Goal: Task Accomplishment & Management: Use online tool/utility

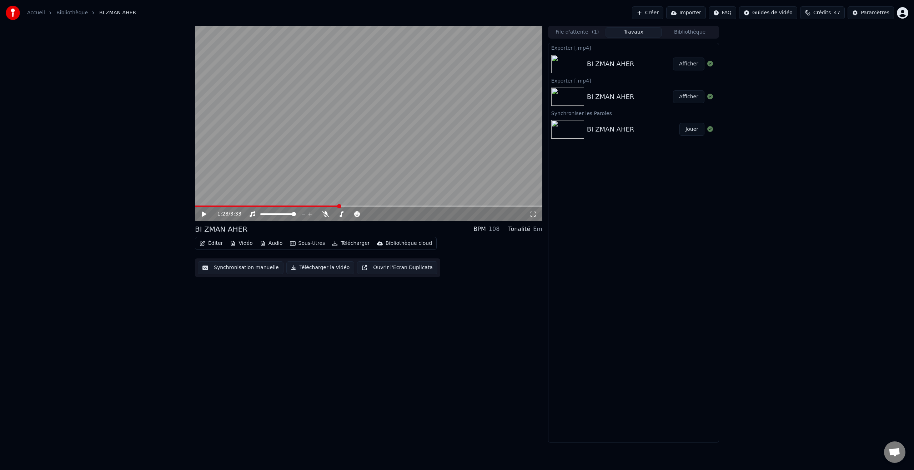
click at [660, 12] on button "Créer" at bounding box center [647, 12] width 31 height 13
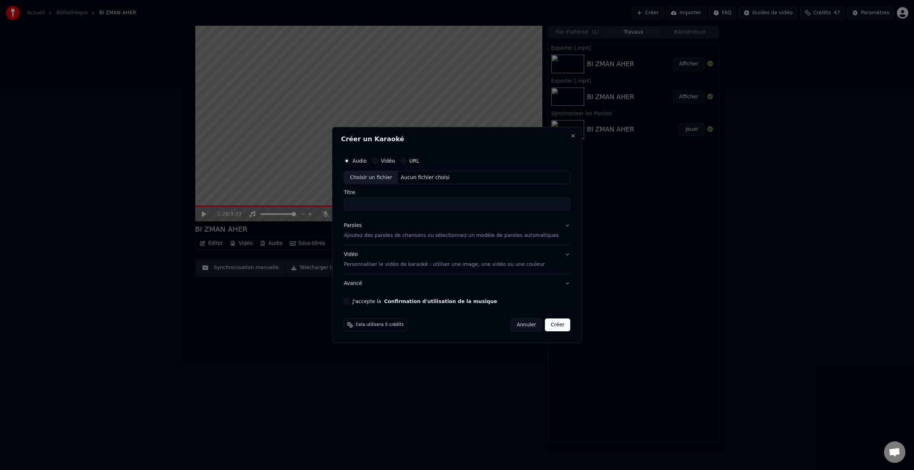
click at [387, 176] on div "Choisir un fichier" at bounding box center [371, 177] width 54 height 13
type input "***"
click at [360, 226] on div "Paroles" at bounding box center [353, 225] width 18 height 7
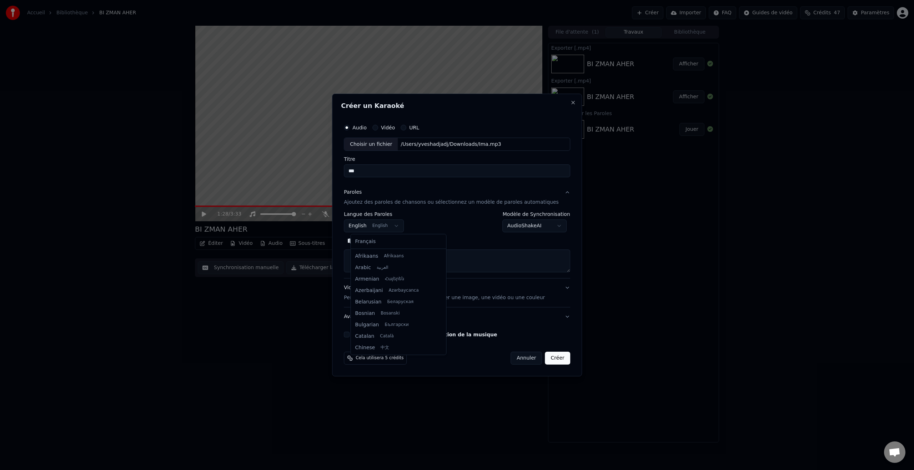
click at [401, 227] on body "**********" at bounding box center [457, 235] width 914 height 470
select select "**"
click at [373, 256] on textarea at bounding box center [457, 261] width 226 height 23
click at [370, 241] on button "Coller" at bounding box center [359, 240] width 30 height 11
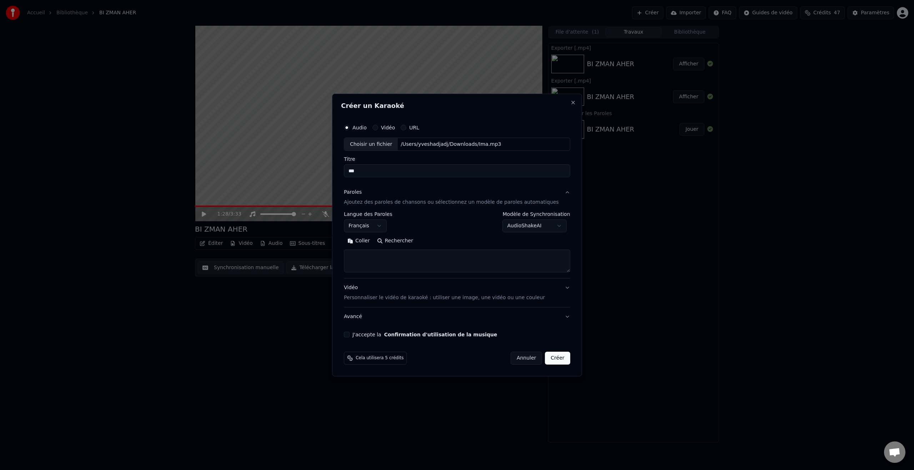
type textarea "**********"
click at [524, 297] on p "Personnaliser le vidéo de karaoké : utiliser une image, une vidéo ou une couleur" at bounding box center [444, 297] width 201 height 7
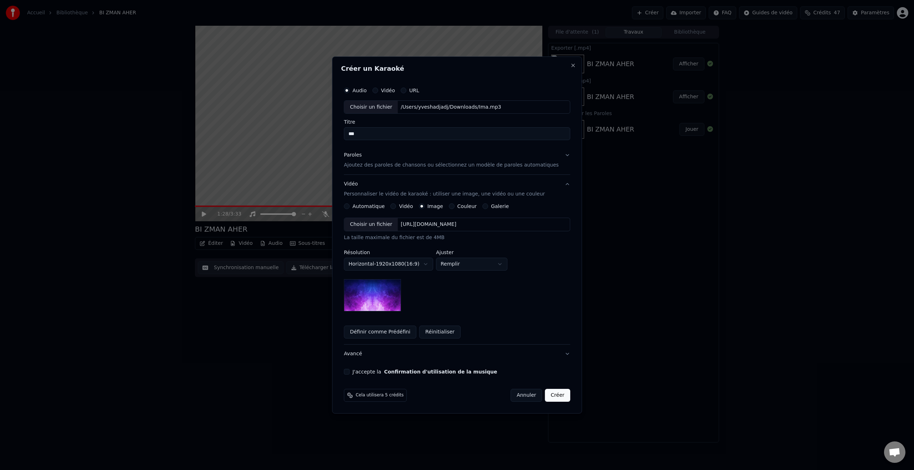
click at [502, 206] on label "Galerie" at bounding box center [500, 206] width 18 height 5
click at [488, 206] on button "Galerie" at bounding box center [485, 206] width 6 height 6
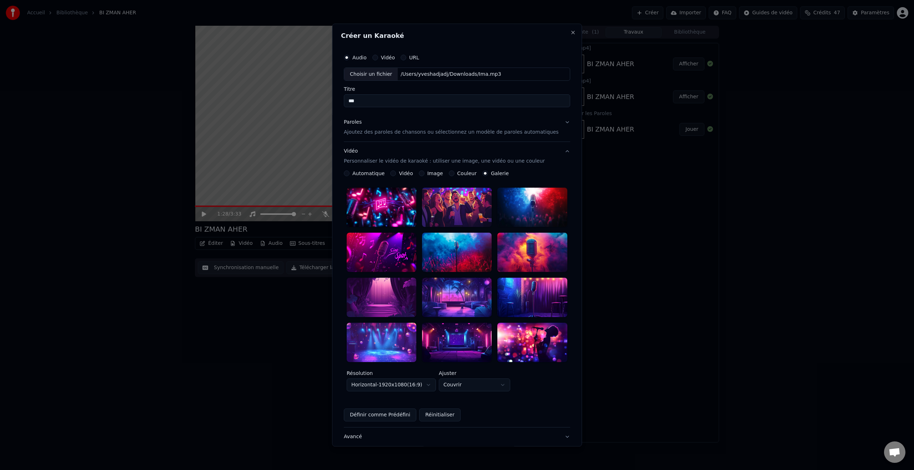
click at [466, 330] on div at bounding box center [457, 341] width 70 height 39
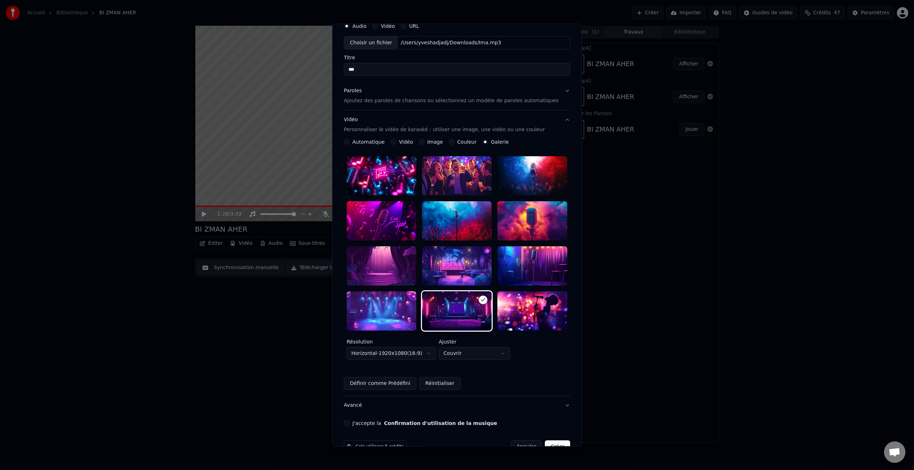
scroll to position [40, 0]
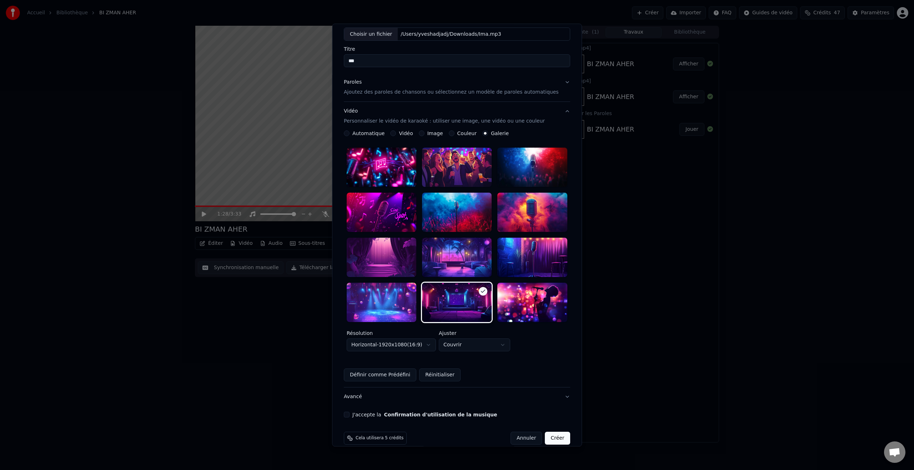
click at [357, 387] on button "Avancé" at bounding box center [457, 396] width 226 height 19
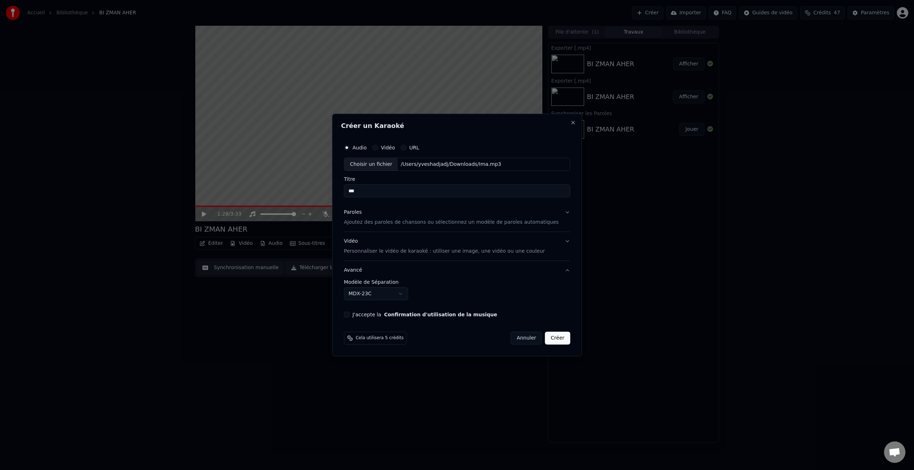
click at [408, 294] on body "**********" at bounding box center [457, 235] width 914 height 470
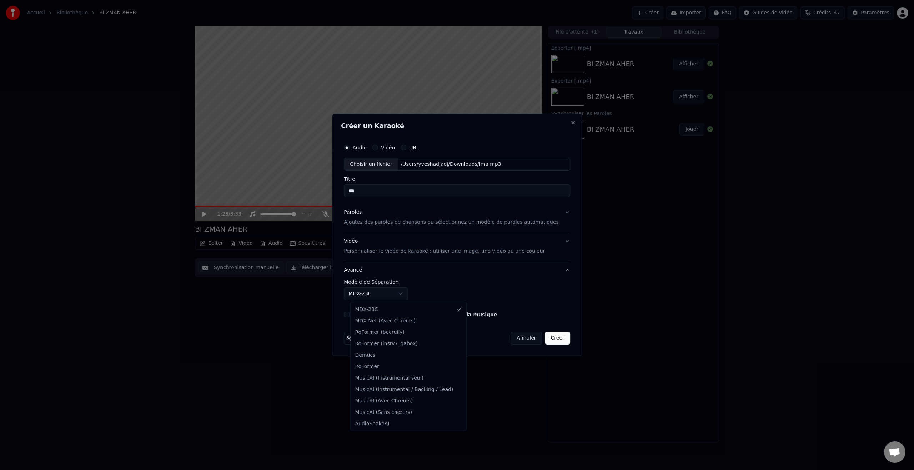
select select "**********"
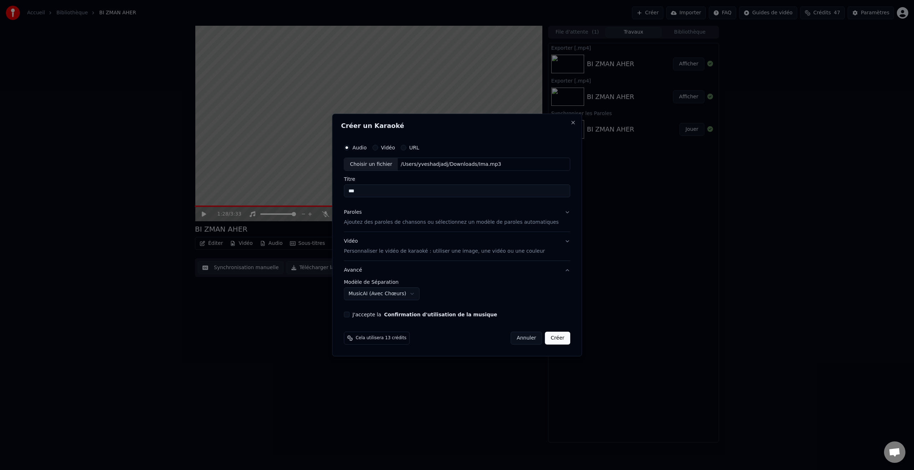
click at [350, 316] on button "J'accepte la Confirmation d'utilisation de la musique" at bounding box center [347, 314] width 6 height 6
click at [553, 338] on button "Créer" at bounding box center [557, 337] width 25 height 13
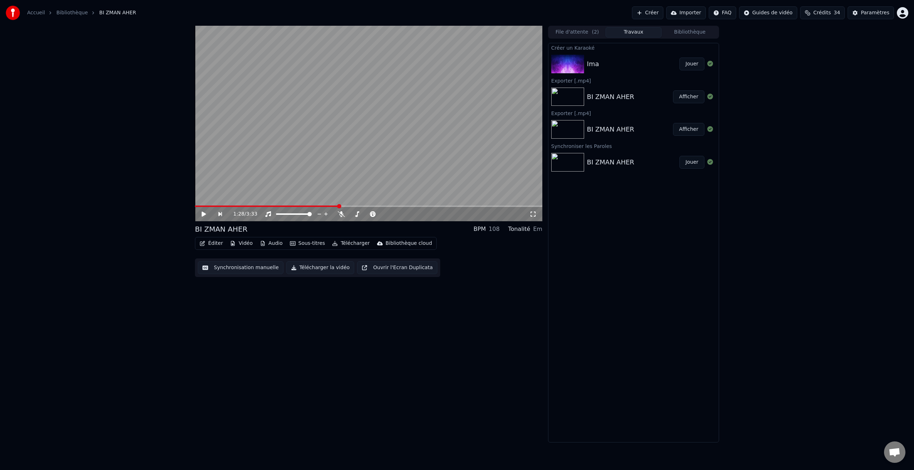
click at [576, 64] on img at bounding box center [567, 64] width 33 height 19
click at [690, 65] on button "Jouer" at bounding box center [691, 63] width 25 height 13
click at [324, 214] on icon at bounding box center [325, 214] width 7 height 6
click at [343, 215] on span at bounding box center [344, 214] width 4 height 4
click at [203, 215] on icon at bounding box center [204, 214] width 4 height 4
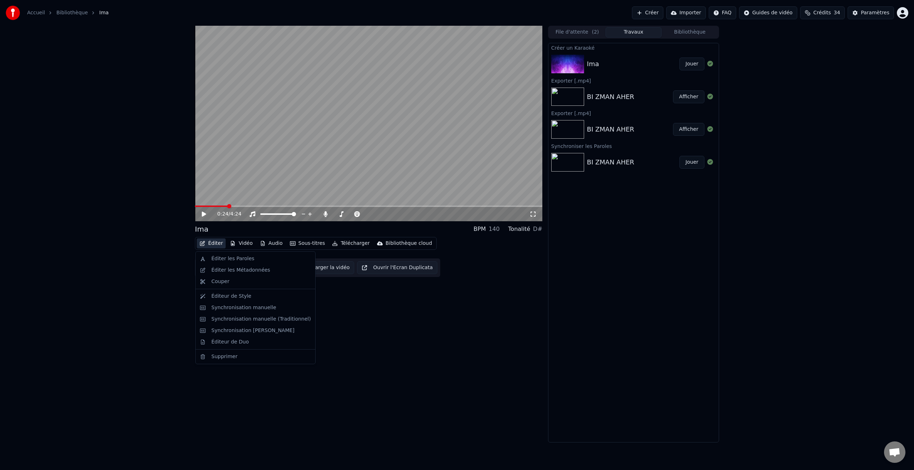
click at [215, 246] on button "Éditer" at bounding box center [211, 243] width 29 height 10
click at [223, 259] on div "Éditer les Paroles" at bounding box center [232, 258] width 43 height 7
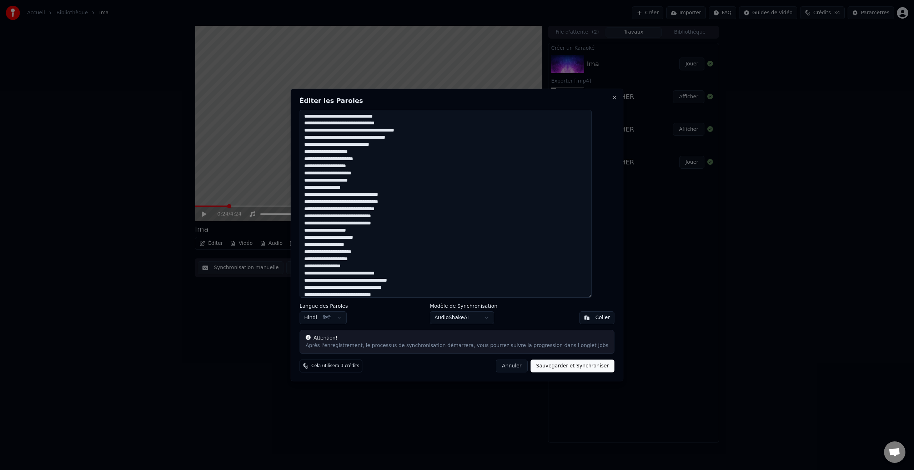
click at [508, 368] on button "Annuler" at bounding box center [511, 365] width 31 height 13
type textarea "**********"
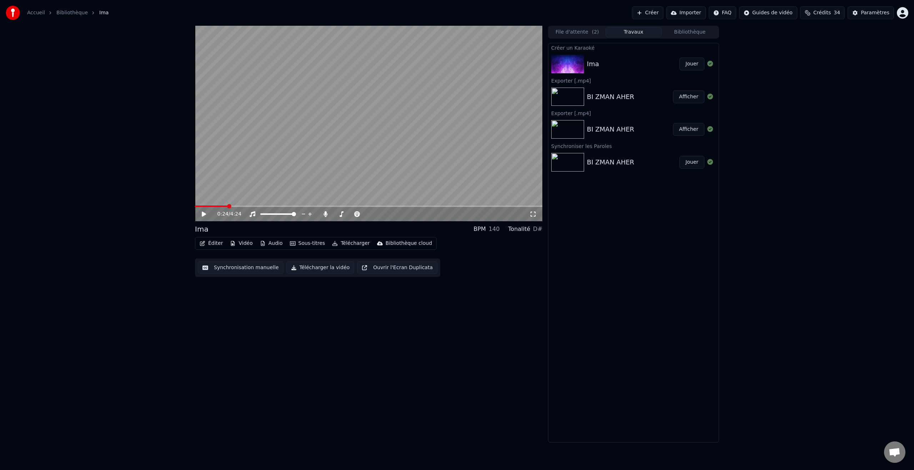
click at [202, 214] on icon at bounding box center [204, 213] width 4 height 5
click at [204, 215] on icon at bounding box center [209, 214] width 17 height 6
click at [212, 244] on button "Éditer" at bounding box center [211, 243] width 29 height 10
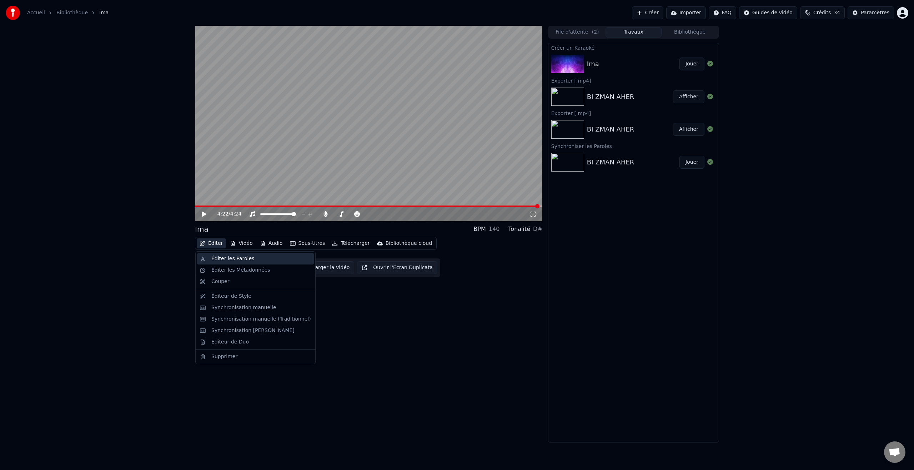
click at [219, 258] on div "Éditer les Paroles" at bounding box center [232, 258] width 43 height 7
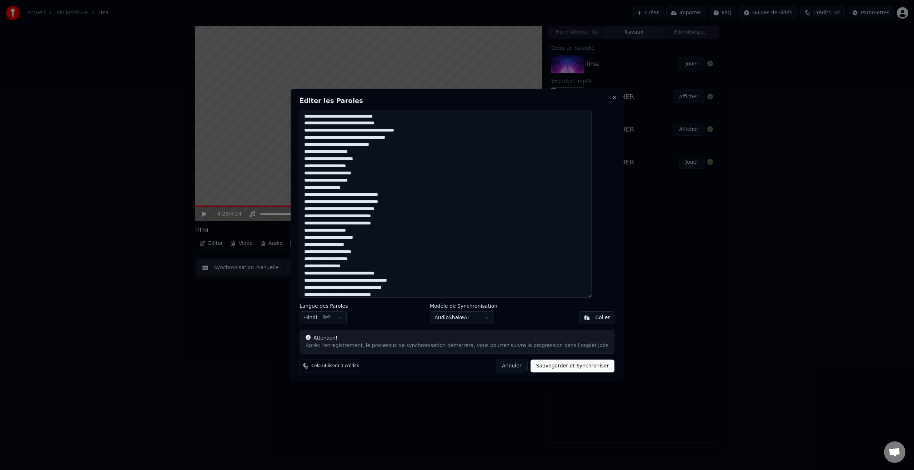
drag, startPoint x: 357, startPoint y: 230, endPoint x: 366, endPoint y: 253, distance: 24.4
click at [357, 230] on textarea at bounding box center [446, 204] width 292 height 188
drag, startPoint x: 364, startPoint y: 229, endPoint x: 371, endPoint y: 240, distance: 12.2
click at [364, 229] on textarea at bounding box center [446, 204] width 292 height 188
click at [361, 246] on textarea at bounding box center [446, 204] width 292 height 188
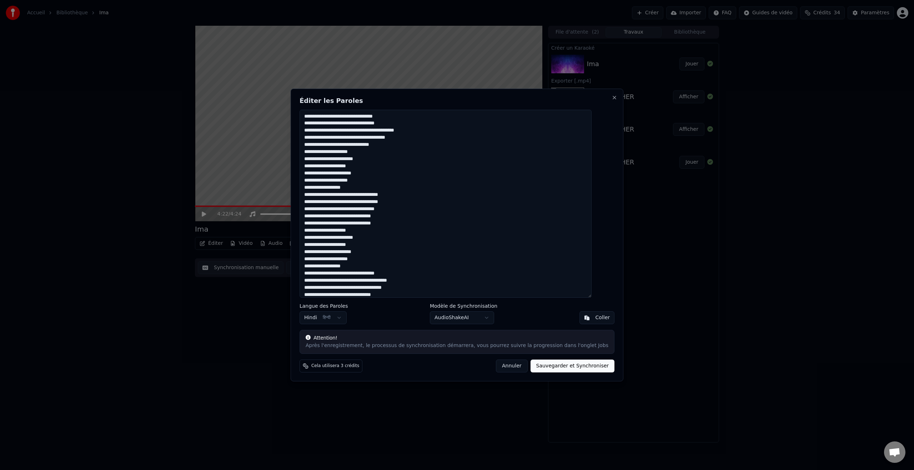
click at [367, 231] on textarea at bounding box center [446, 204] width 292 height 188
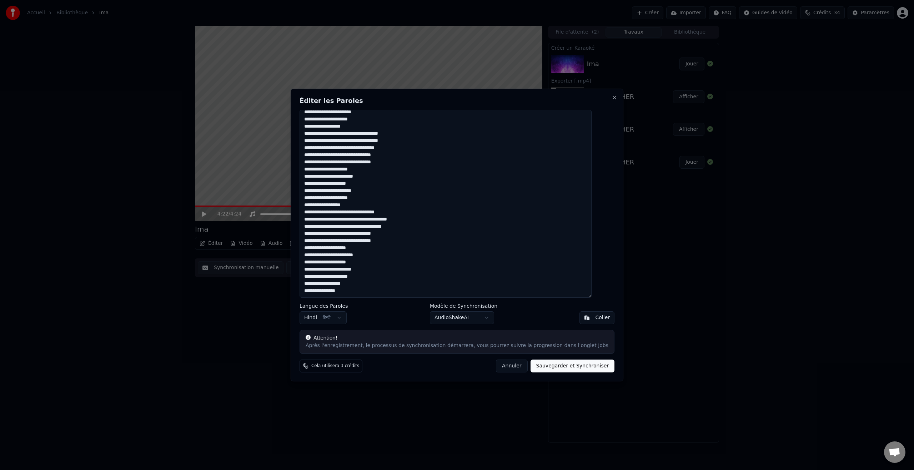
scroll to position [60, 0]
type textarea "**********"
click at [562, 367] on button "Sauvegarder et Synchroniser" at bounding box center [573, 365] width 84 height 13
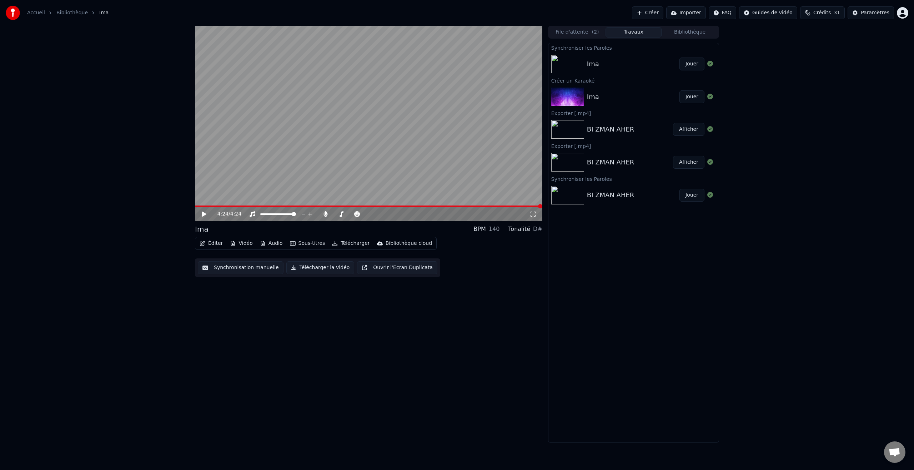
click at [204, 213] on icon at bounding box center [204, 213] width 4 height 5
click at [206, 212] on icon at bounding box center [209, 214] width 17 height 6
click at [353, 243] on button "Télécharger" at bounding box center [350, 243] width 43 height 10
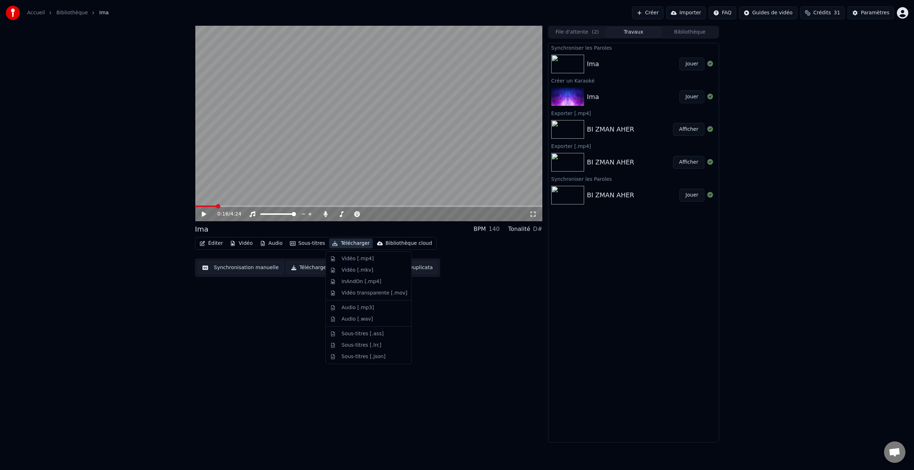
click at [353, 245] on button "Télécharger" at bounding box center [350, 243] width 43 height 10
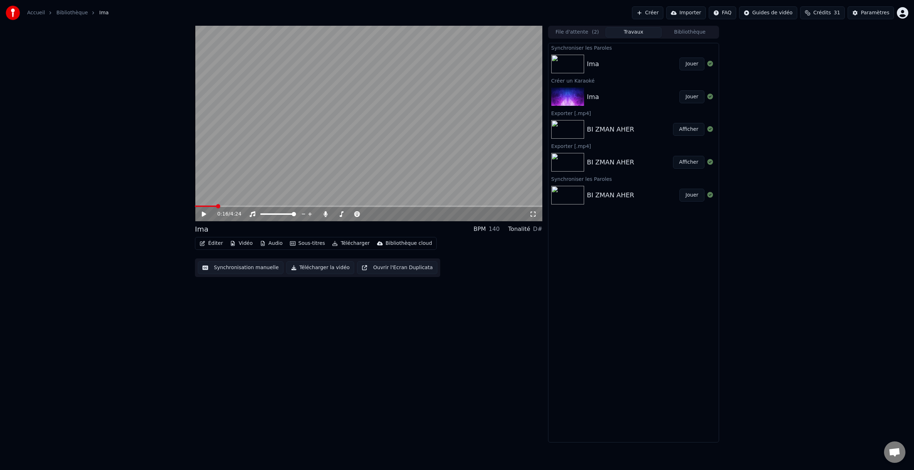
click at [323, 270] on button "Télécharger la vidéo" at bounding box center [320, 267] width 68 height 13
click at [686, 63] on button "Afficher" at bounding box center [688, 63] width 31 height 13
click at [311, 221] on div "0:16 / 4:24 Ima BPM 140 Tonalité D# Éditer Vidéo Audio Sous-titres Télécharger …" at bounding box center [368, 234] width 347 height 416
click at [325, 270] on button "Télécharger la vidéo" at bounding box center [320, 267] width 68 height 13
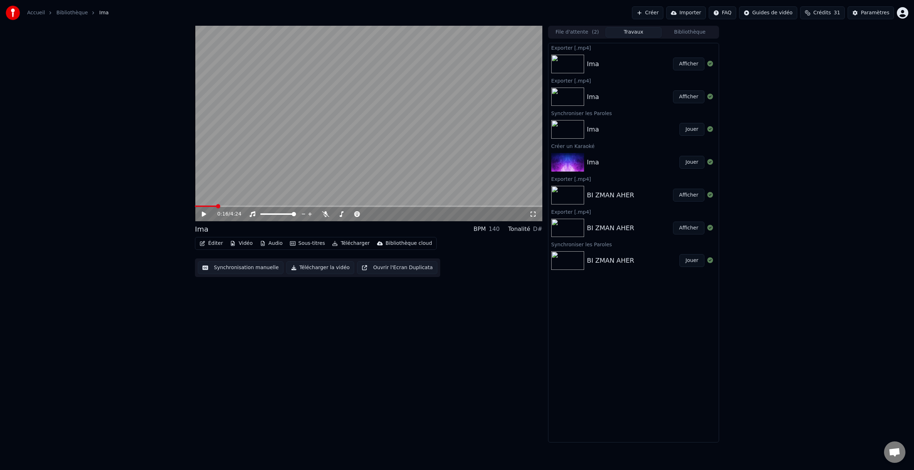
click at [690, 65] on button "Afficher" at bounding box center [688, 63] width 31 height 13
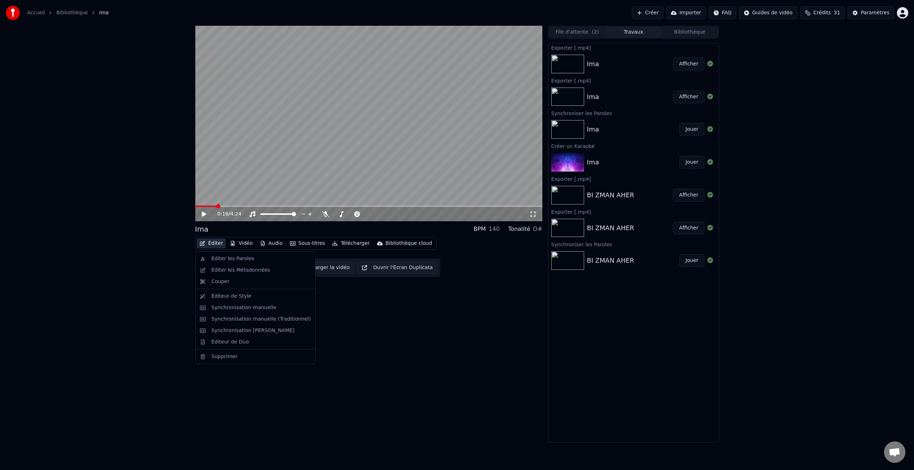
click at [215, 244] on button "Éditer" at bounding box center [211, 243] width 29 height 10
click at [232, 260] on div "Éditer les Paroles" at bounding box center [232, 258] width 43 height 7
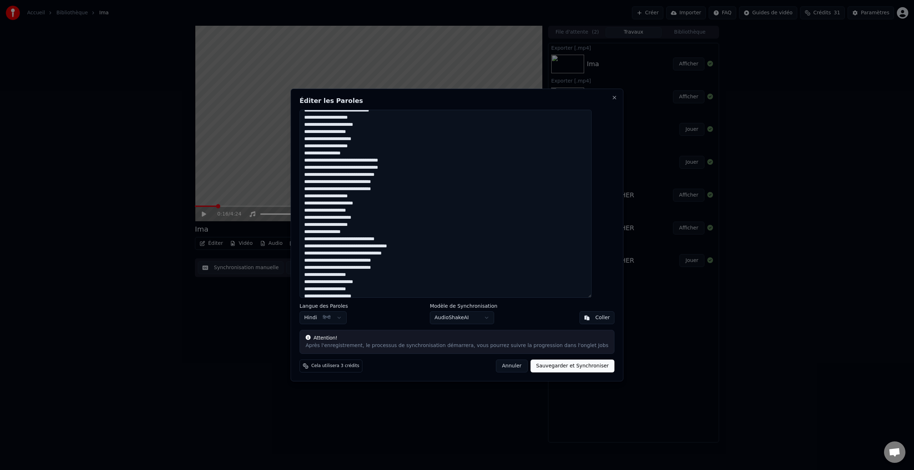
scroll to position [61, 0]
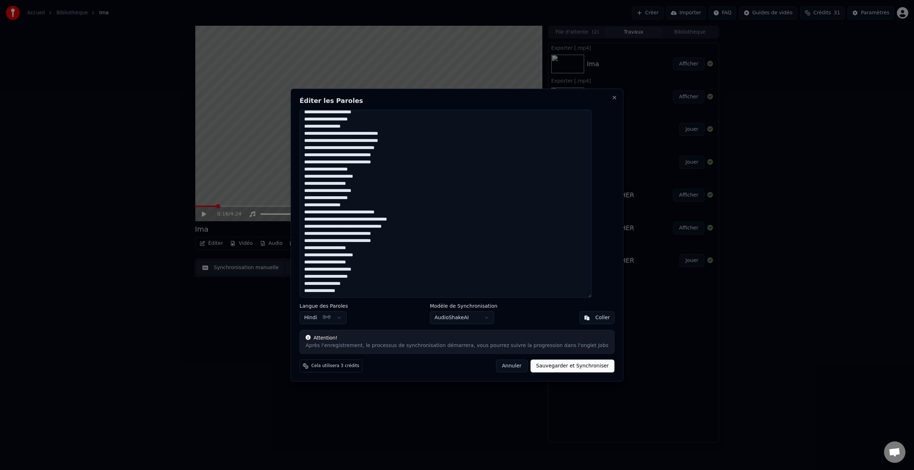
click at [372, 285] on textarea at bounding box center [446, 204] width 292 height 188
type textarea "**********"
click at [553, 365] on button "Sauvegarder et Synchroniser" at bounding box center [573, 365] width 84 height 13
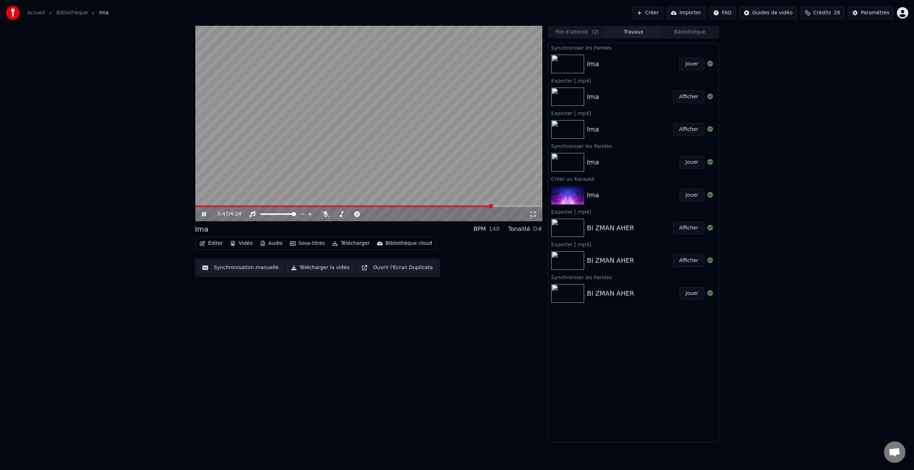
click at [492, 208] on span at bounding box center [491, 206] width 4 height 4
click at [348, 215] on span at bounding box center [348, 214] width 4 height 4
click at [204, 214] on icon at bounding box center [204, 214] width 4 height 4
click at [323, 268] on button "Télécharger la vidéo" at bounding box center [320, 267] width 68 height 13
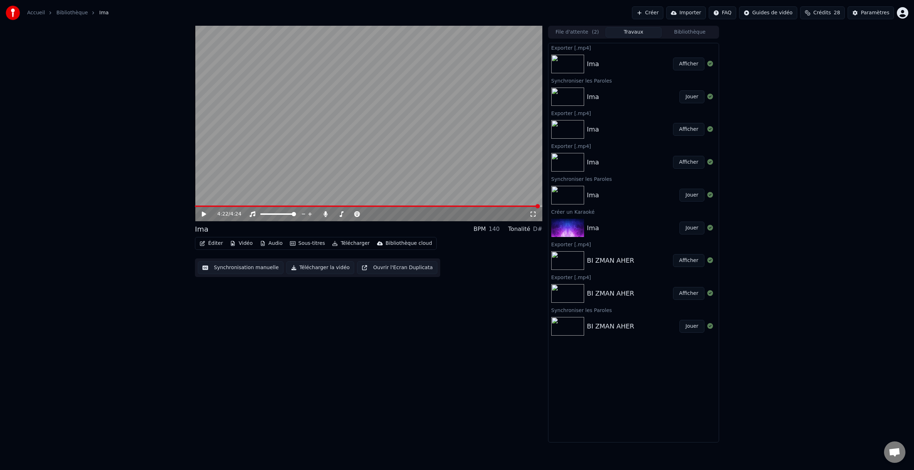
click at [692, 64] on button "Afficher" at bounding box center [688, 63] width 31 height 13
click at [304, 223] on div "4:22 / 4:24 Ima BPM 140 Tonalité D# Éditer Vidéo Audio Sous-titres Télécharger …" at bounding box center [368, 234] width 347 height 416
click at [312, 267] on button "Télécharger la vidéo" at bounding box center [320, 267] width 68 height 13
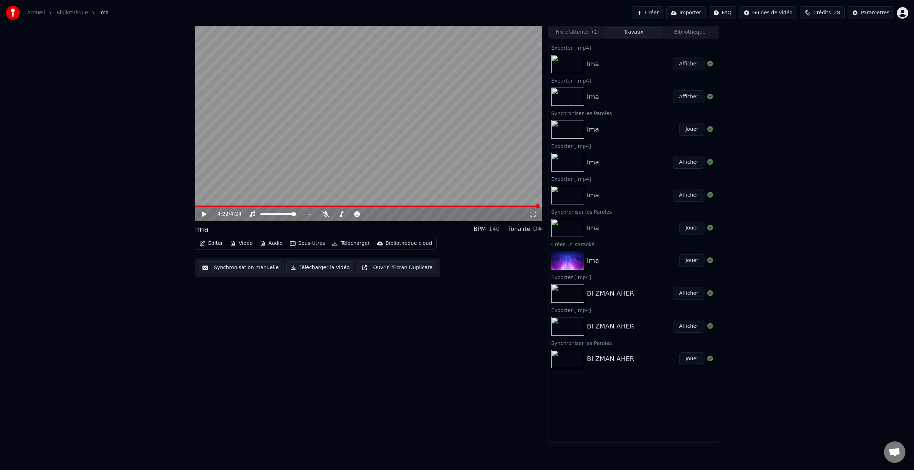
click at [206, 214] on icon at bounding box center [209, 214] width 17 height 6
click at [206, 230] on div "0:12 / 4:24 Ima BPM 140 Tonalité D# Éditer Vidéo Audio Sous-titres Télécharger …" at bounding box center [368, 234] width 347 height 416
click at [206, 214] on icon at bounding box center [209, 214] width 17 height 6
click at [205, 214] on icon at bounding box center [204, 214] width 4 height 4
click at [328, 269] on button "Télécharger la vidéo" at bounding box center [320, 267] width 68 height 13
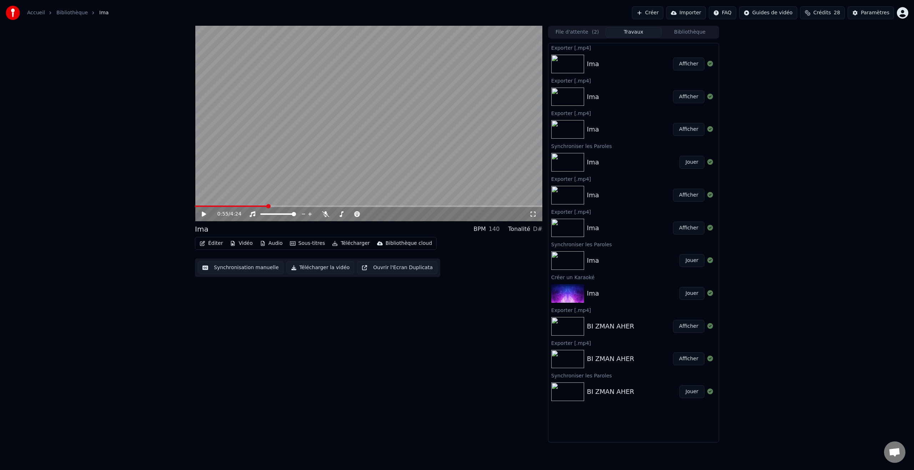
click at [695, 61] on button "Afficher" at bounding box center [688, 63] width 31 height 13
